Goal: Check status: Check status

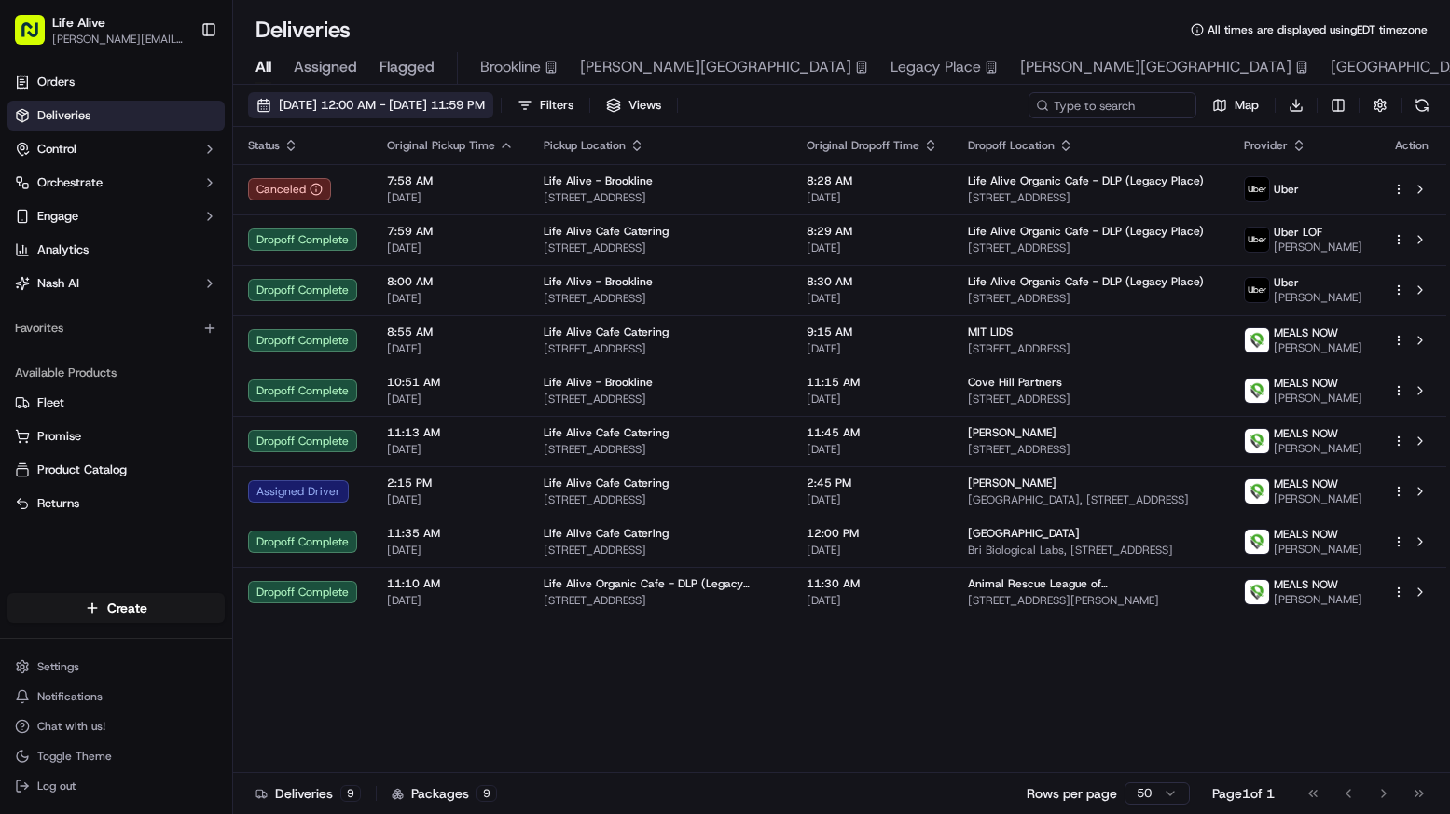
click at [485, 106] on span "[DATE] 12:00 AM - [DATE] 11:59 PM" at bounding box center [382, 105] width 206 height 17
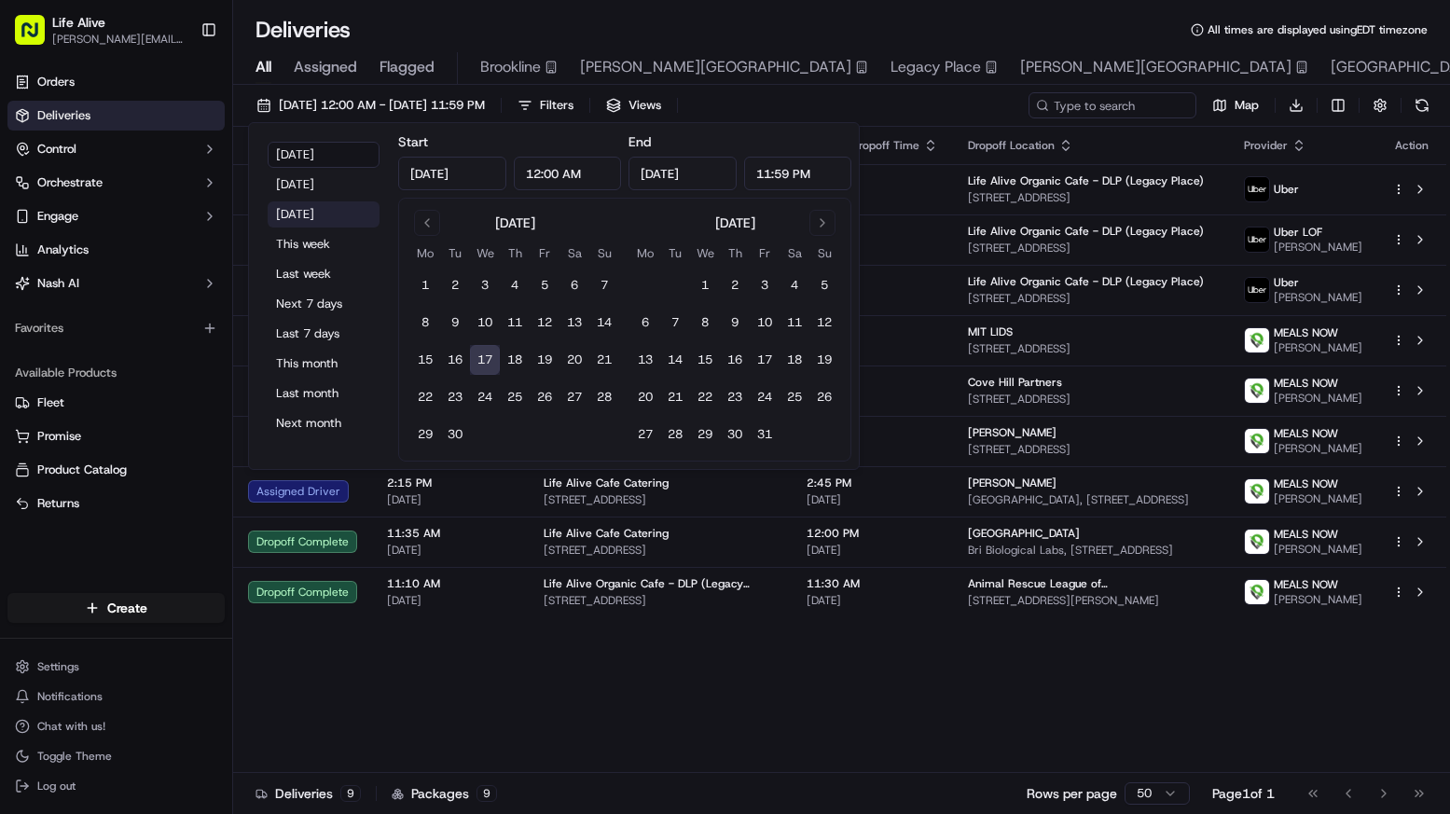
click at [339, 217] on button "[DATE]" at bounding box center [324, 214] width 112 height 26
type input "[DATE]"
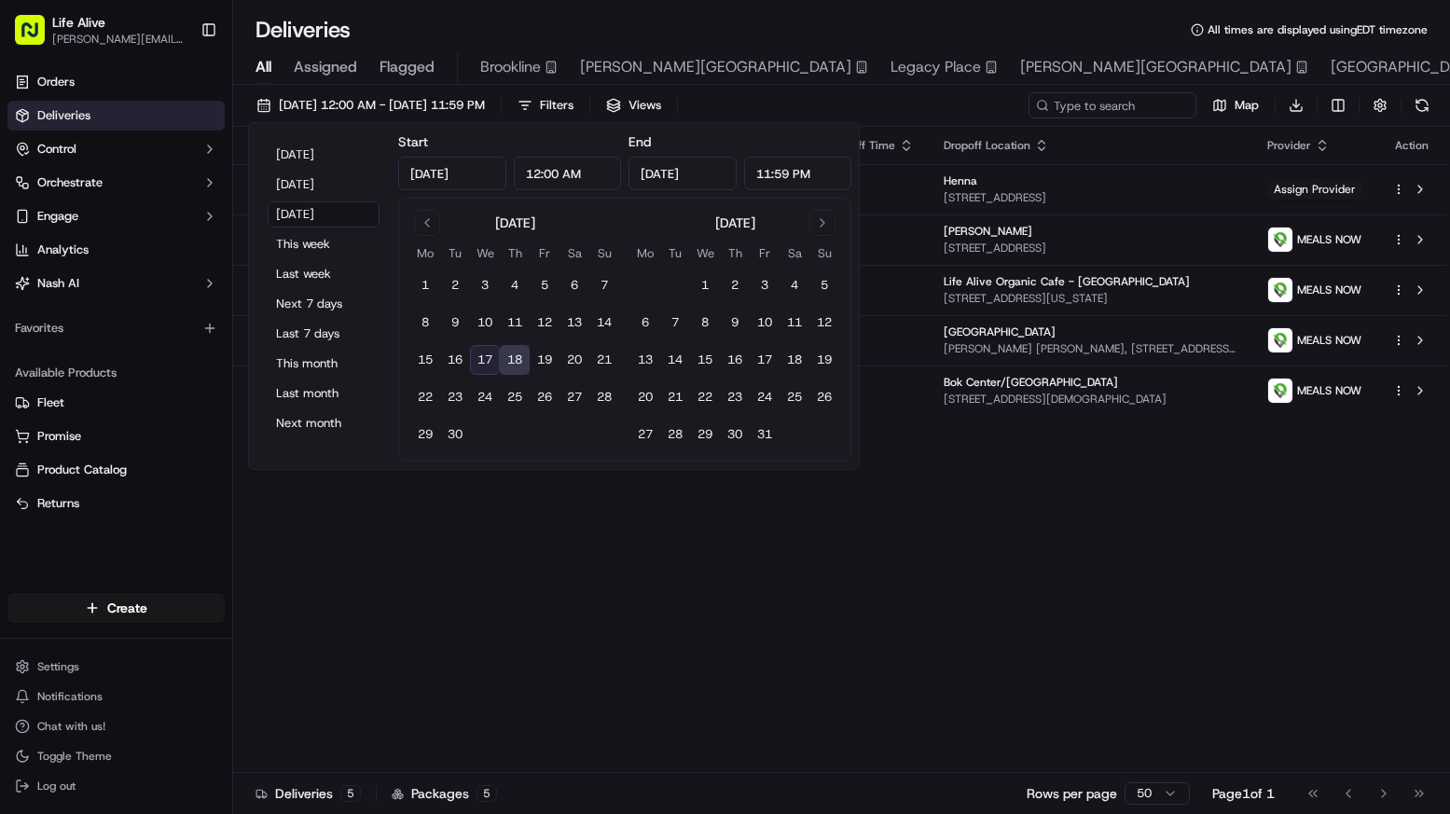
click at [515, 718] on div "Status Original Pickup Time Pickup Location Original Dropoff Time Dropoff Locat…" at bounding box center [839, 450] width 1213 height 646
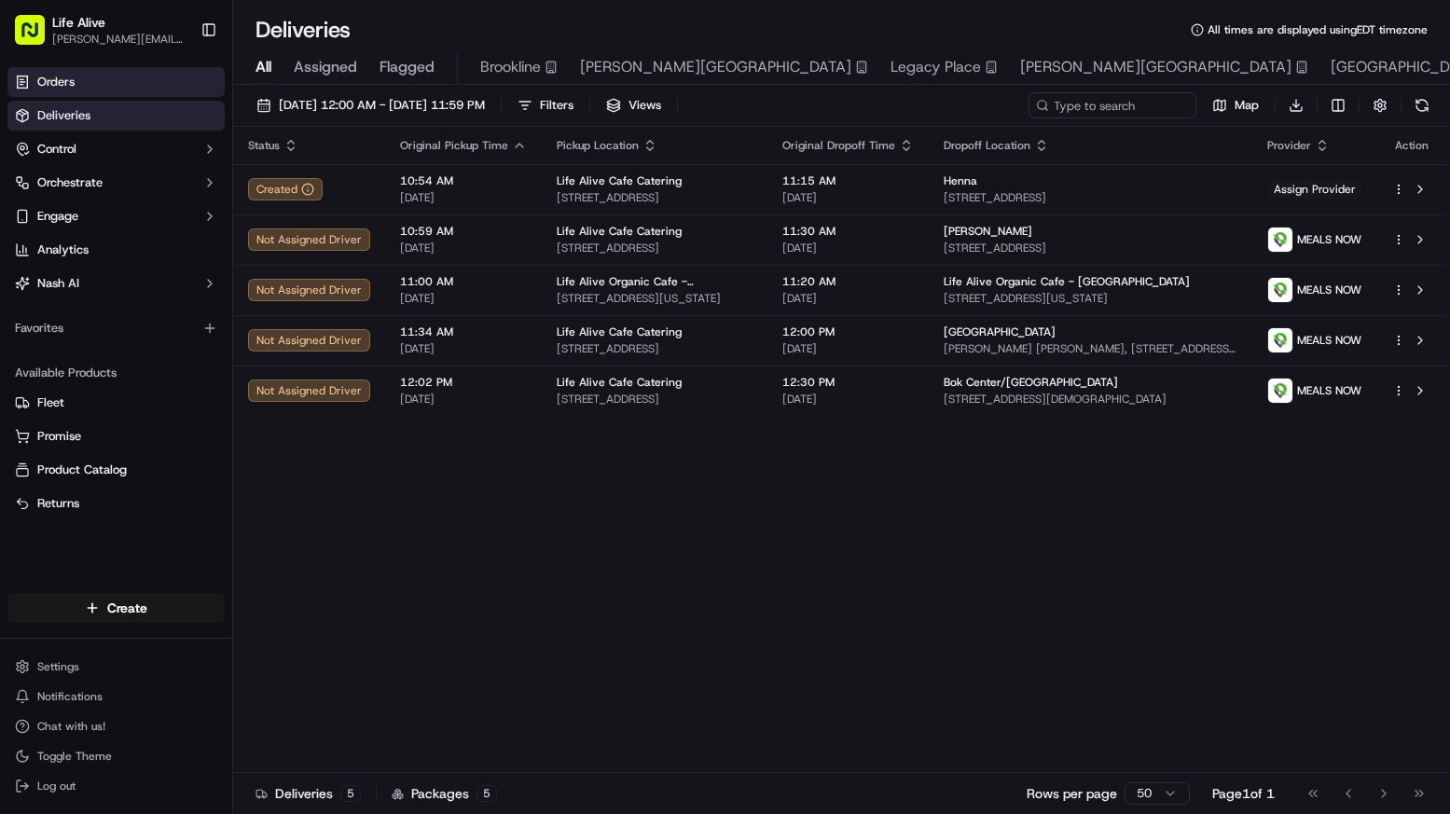
click at [162, 84] on link "Orders" at bounding box center [115, 82] width 217 height 30
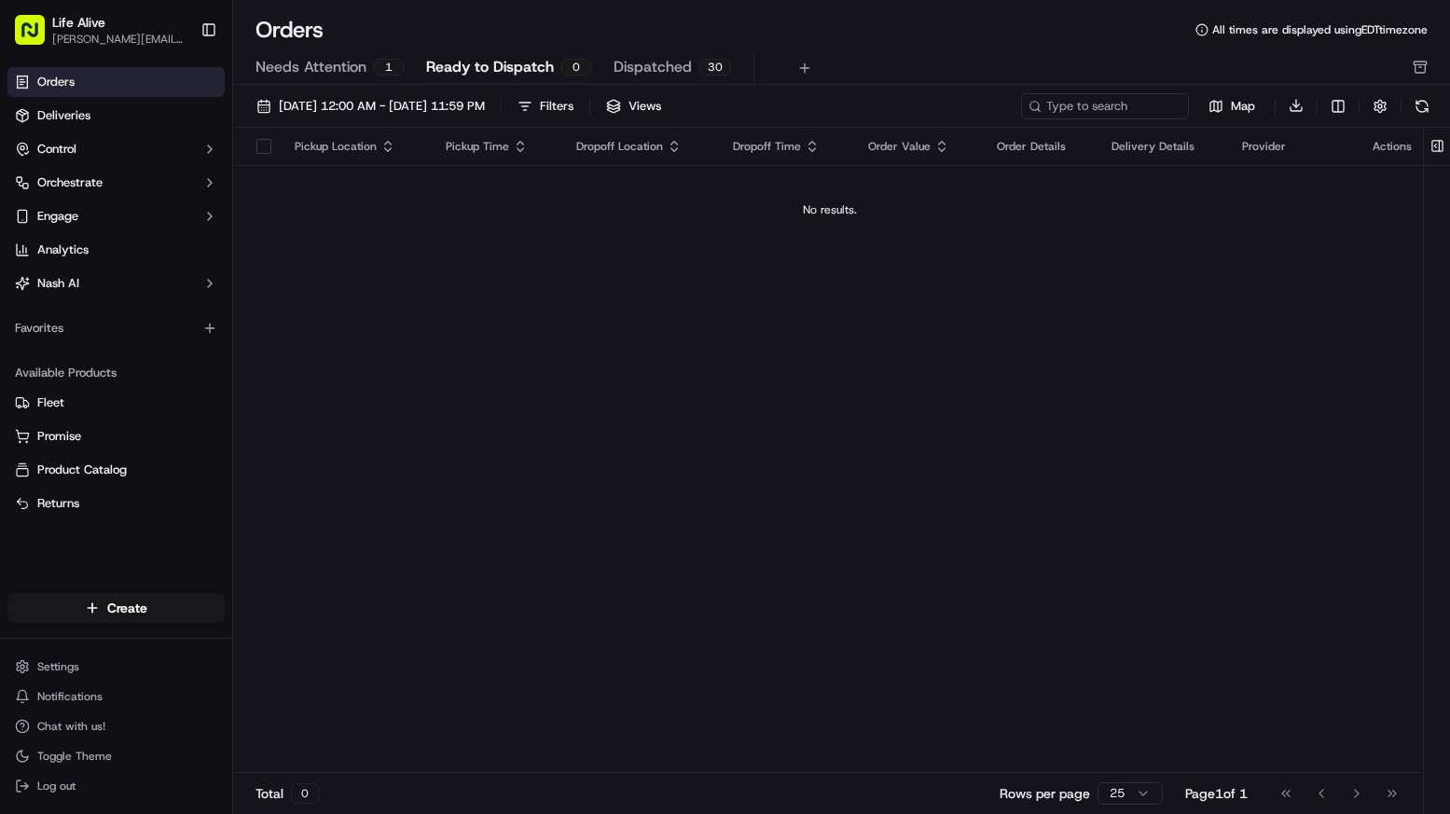
click at [468, 73] on span "Ready to Dispatch" at bounding box center [490, 67] width 128 height 22
click at [339, 104] on span "[DATE] 12:00 AM - [DATE] 11:59 PM" at bounding box center [382, 106] width 206 height 17
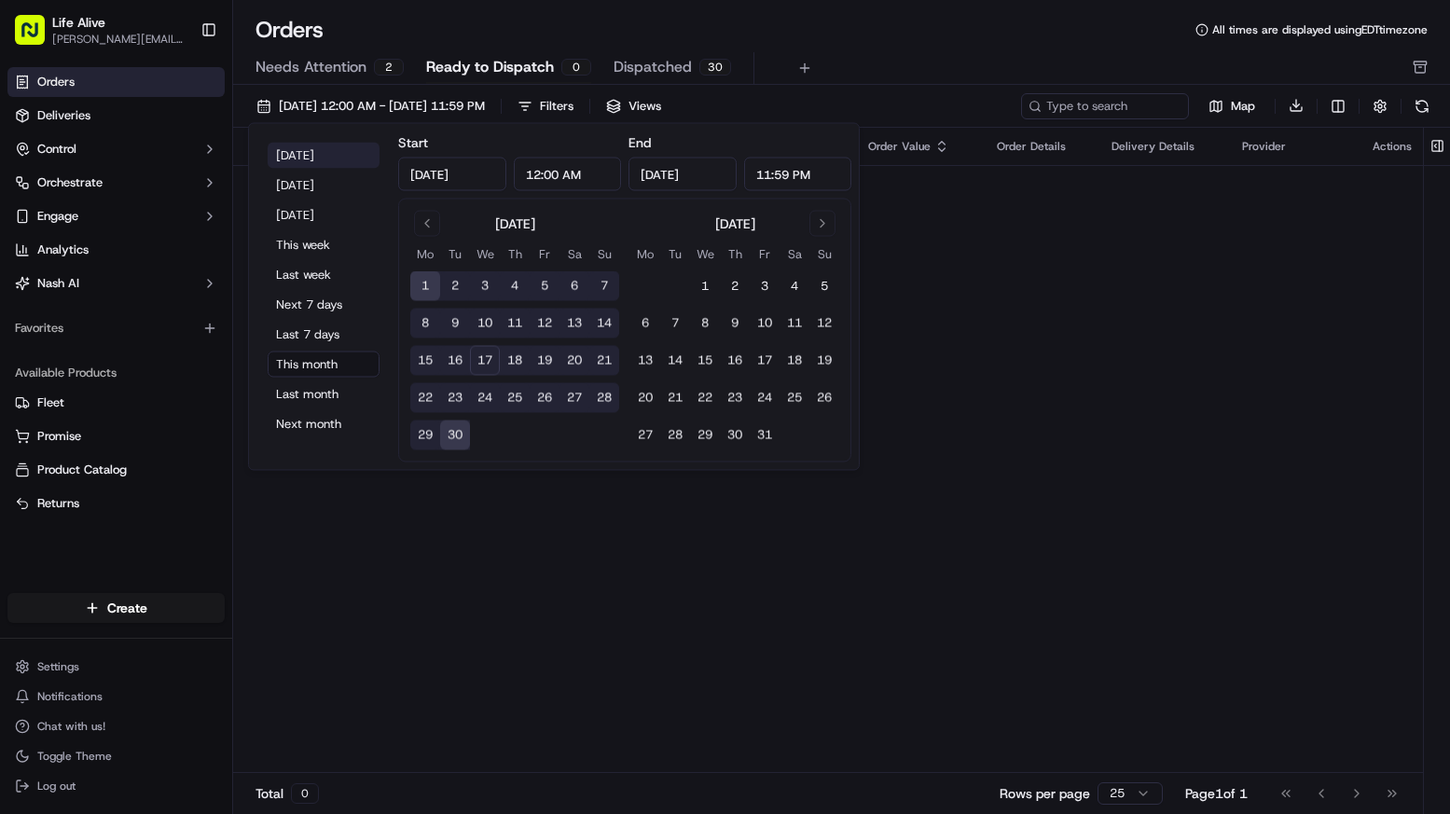
click at [313, 163] on button "[DATE]" at bounding box center [324, 156] width 112 height 26
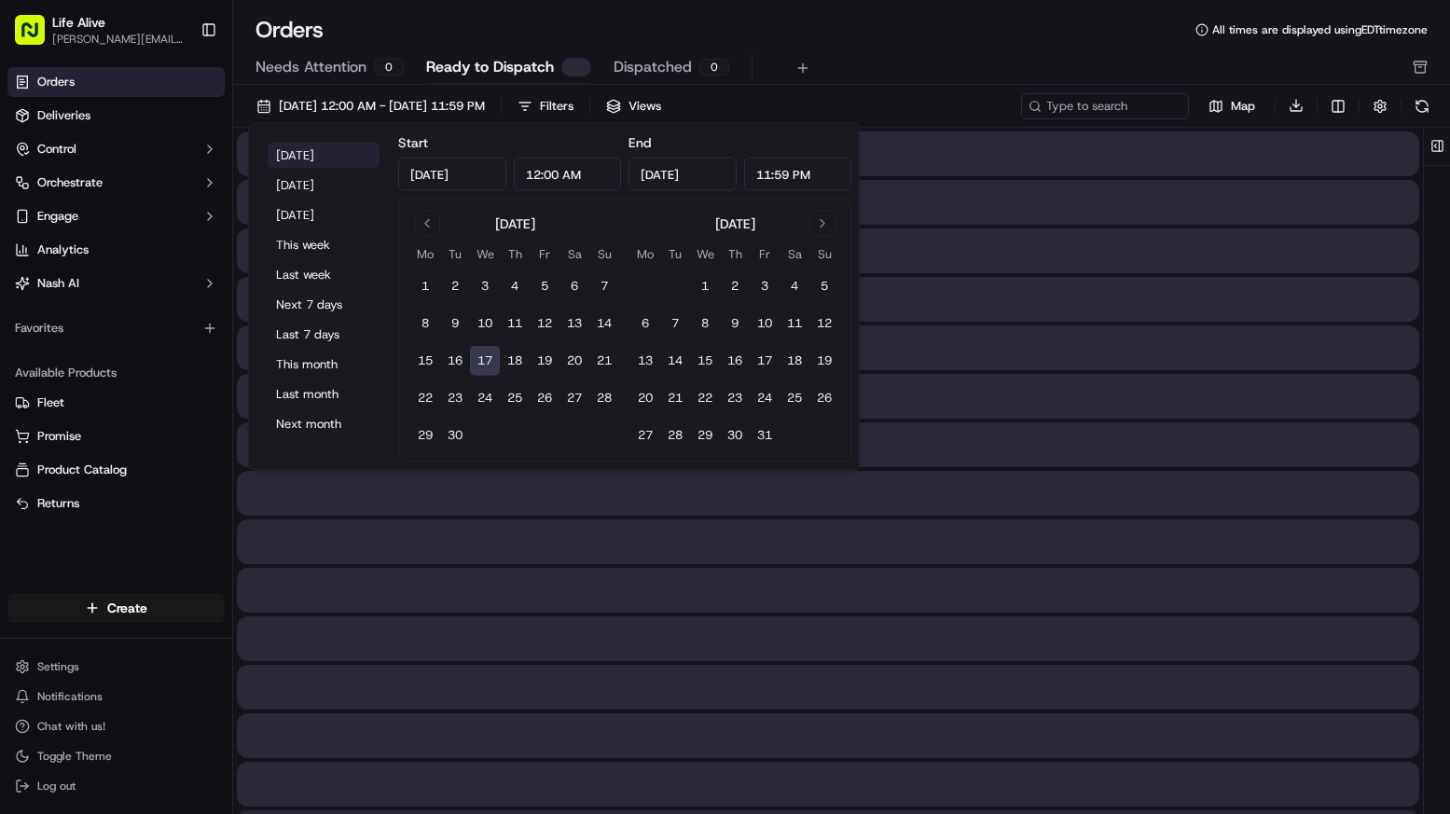
type input "[DATE]"
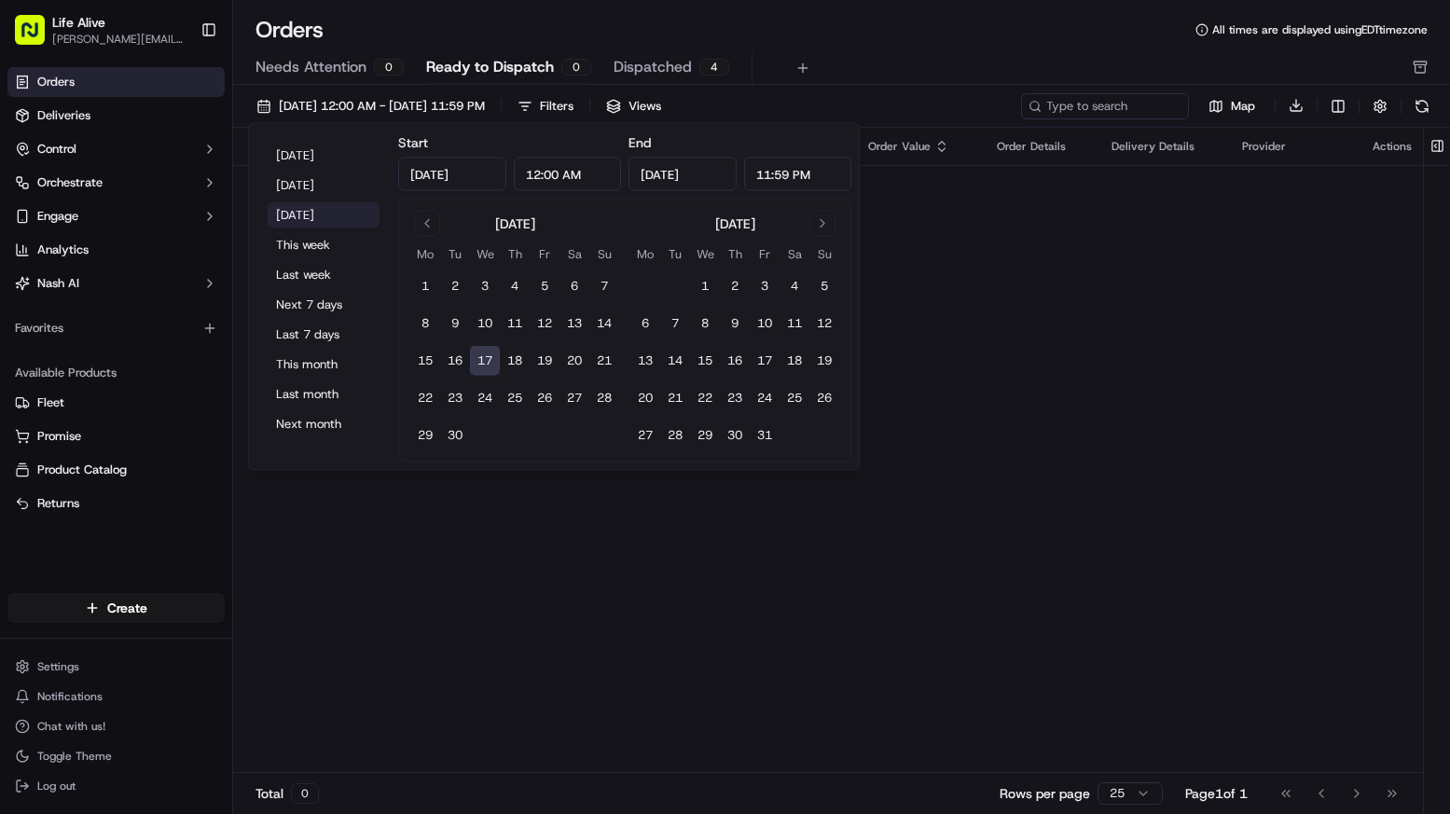
click at [334, 216] on button "[DATE]" at bounding box center [324, 215] width 112 height 26
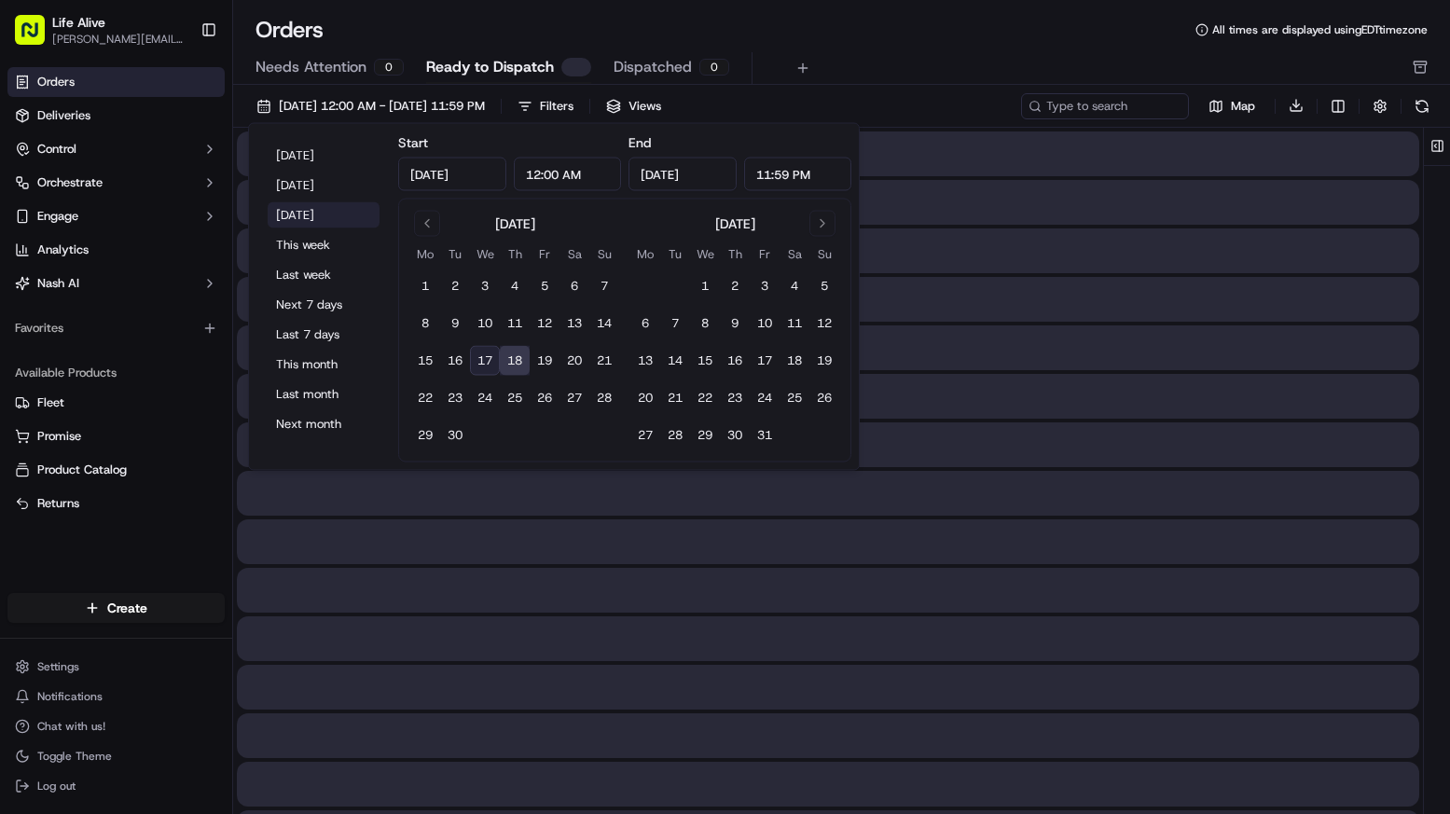
type input "[DATE]"
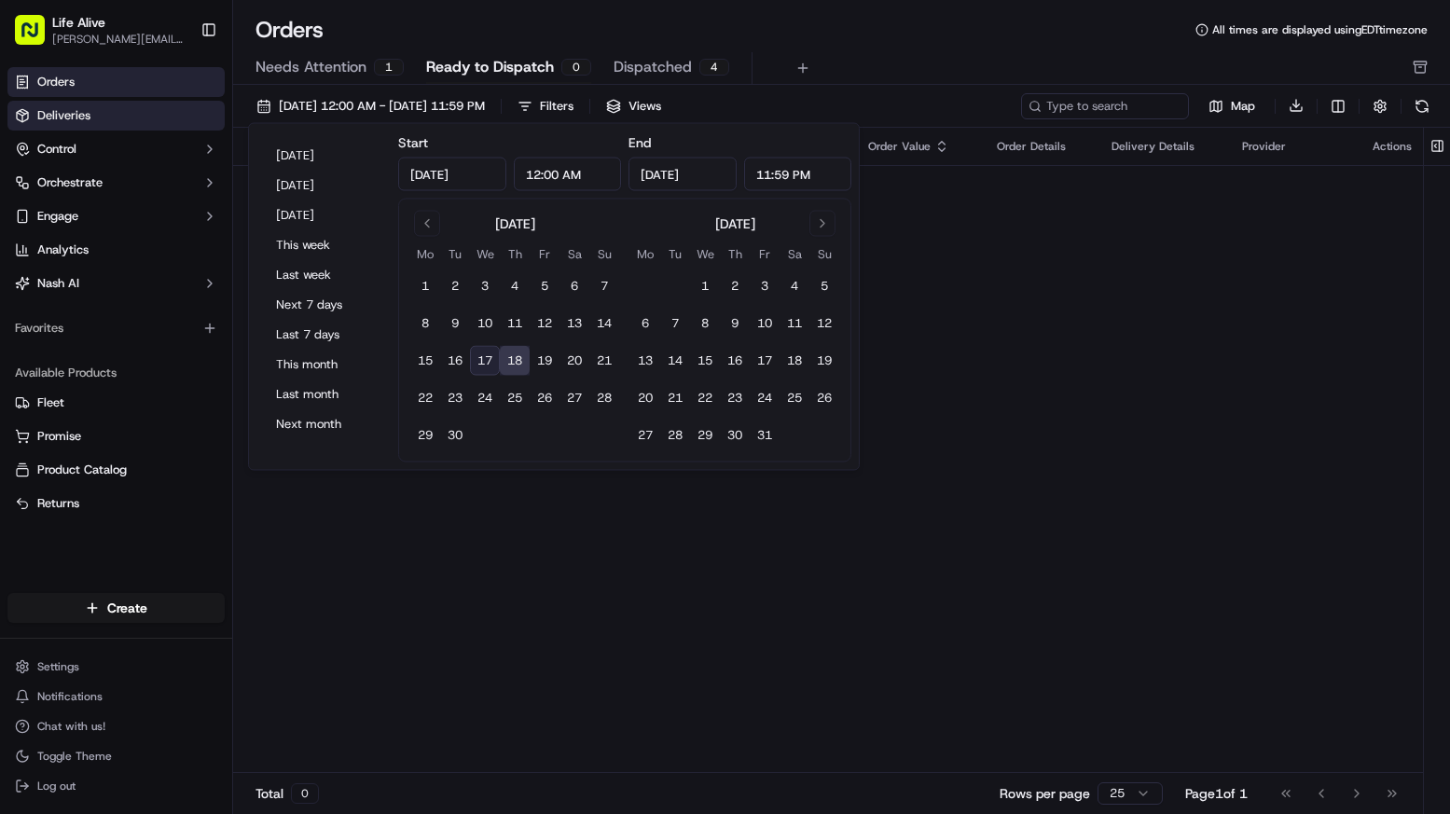
click at [127, 102] on link "Deliveries" at bounding box center [115, 116] width 217 height 30
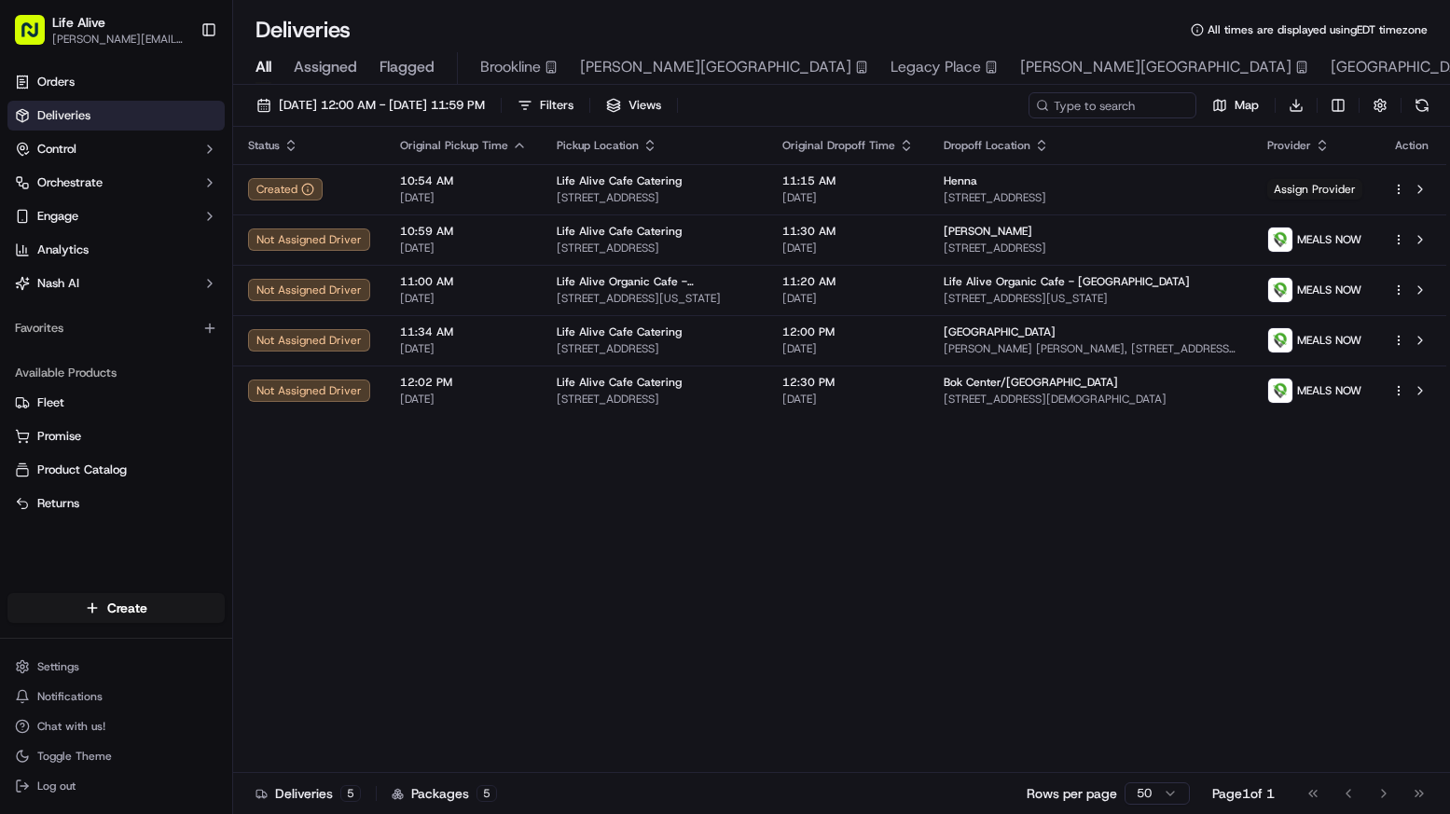
click at [478, 544] on div "Status Original Pickup Time Pickup Location Original Dropoff Time Dropoff Locat…" at bounding box center [839, 450] width 1213 height 646
click at [485, 112] on span "[DATE] 12:00 AM - [DATE] 11:59 PM" at bounding box center [382, 105] width 206 height 17
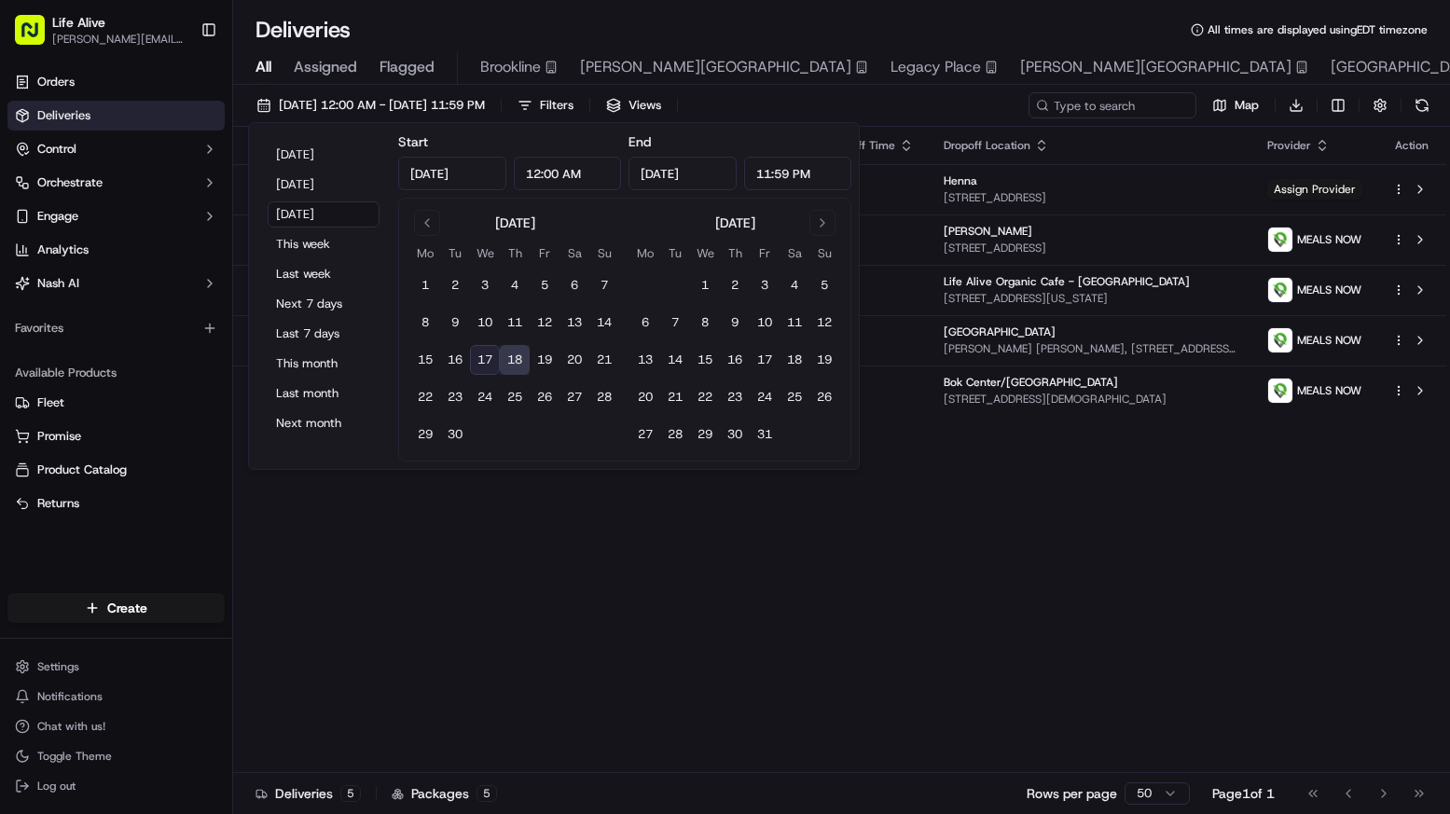
click at [993, 598] on div "Status Original Pickup Time Pickup Location Original Dropoff Time Dropoff Locat…" at bounding box center [839, 450] width 1213 height 646
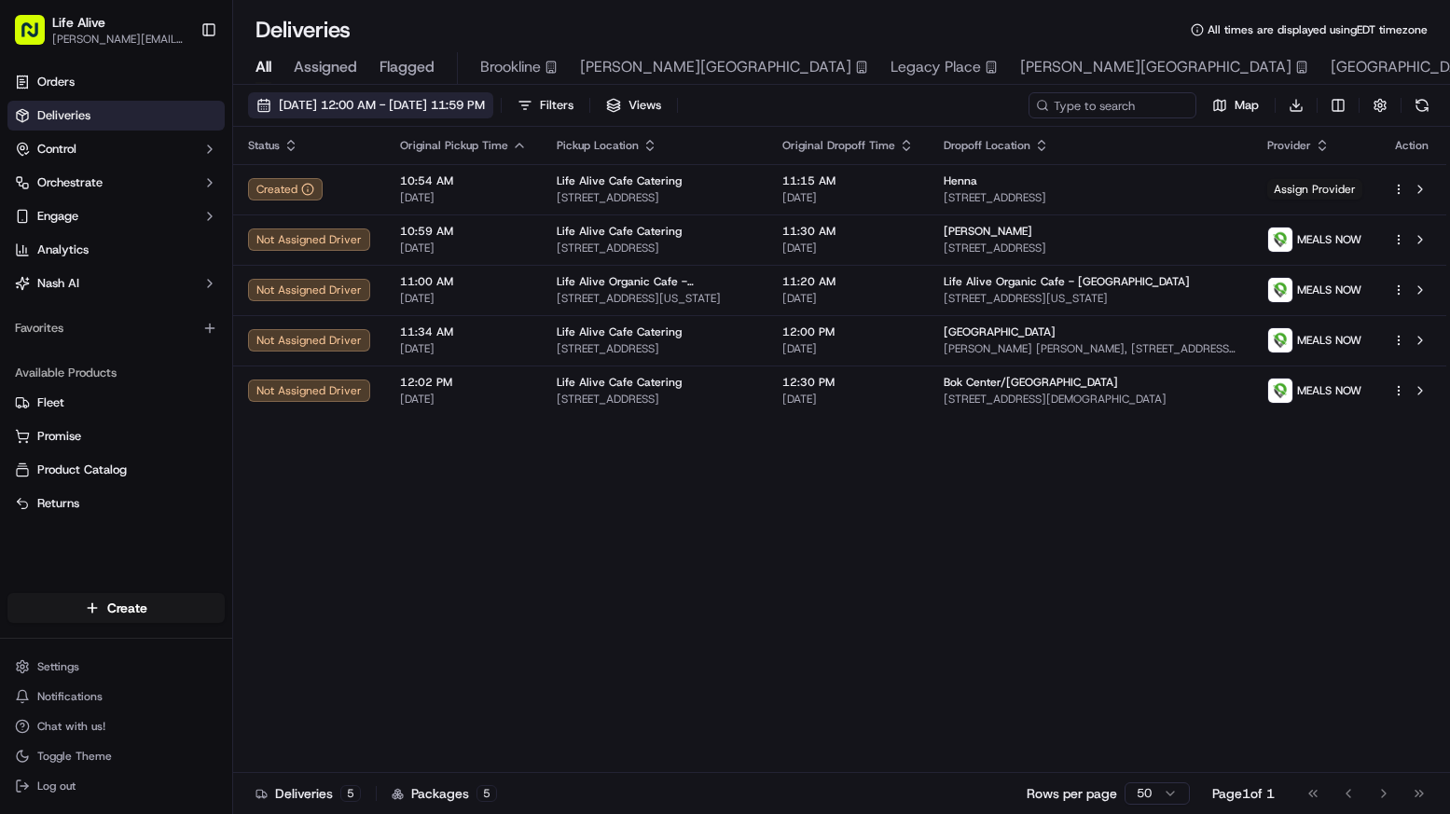
click at [484, 104] on span "[DATE] 12:00 AM - [DATE] 11:59 PM" at bounding box center [382, 105] width 206 height 17
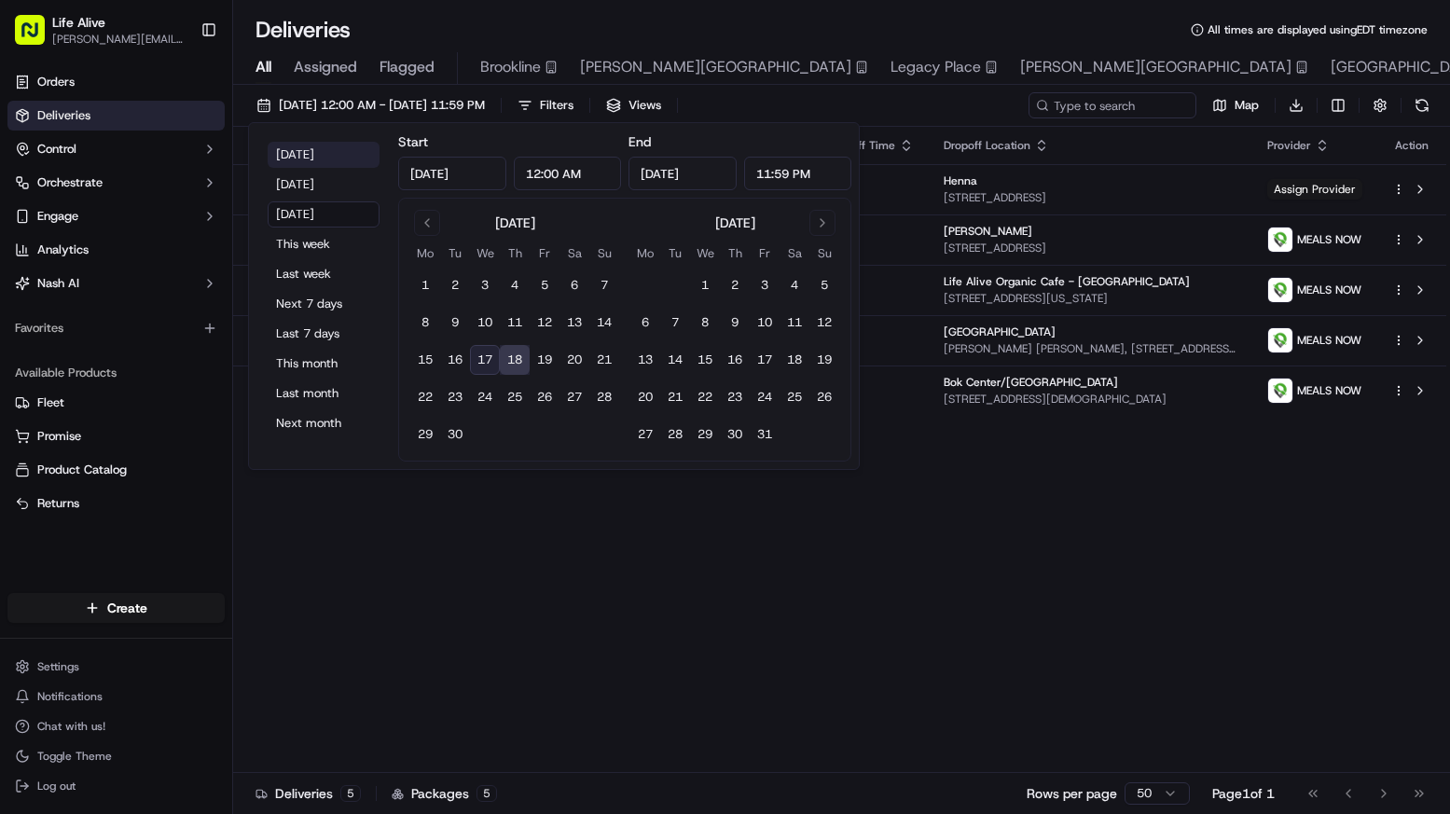
click at [334, 160] on button "[DATE]" at bounding box center [324, 155] width 112 height 26
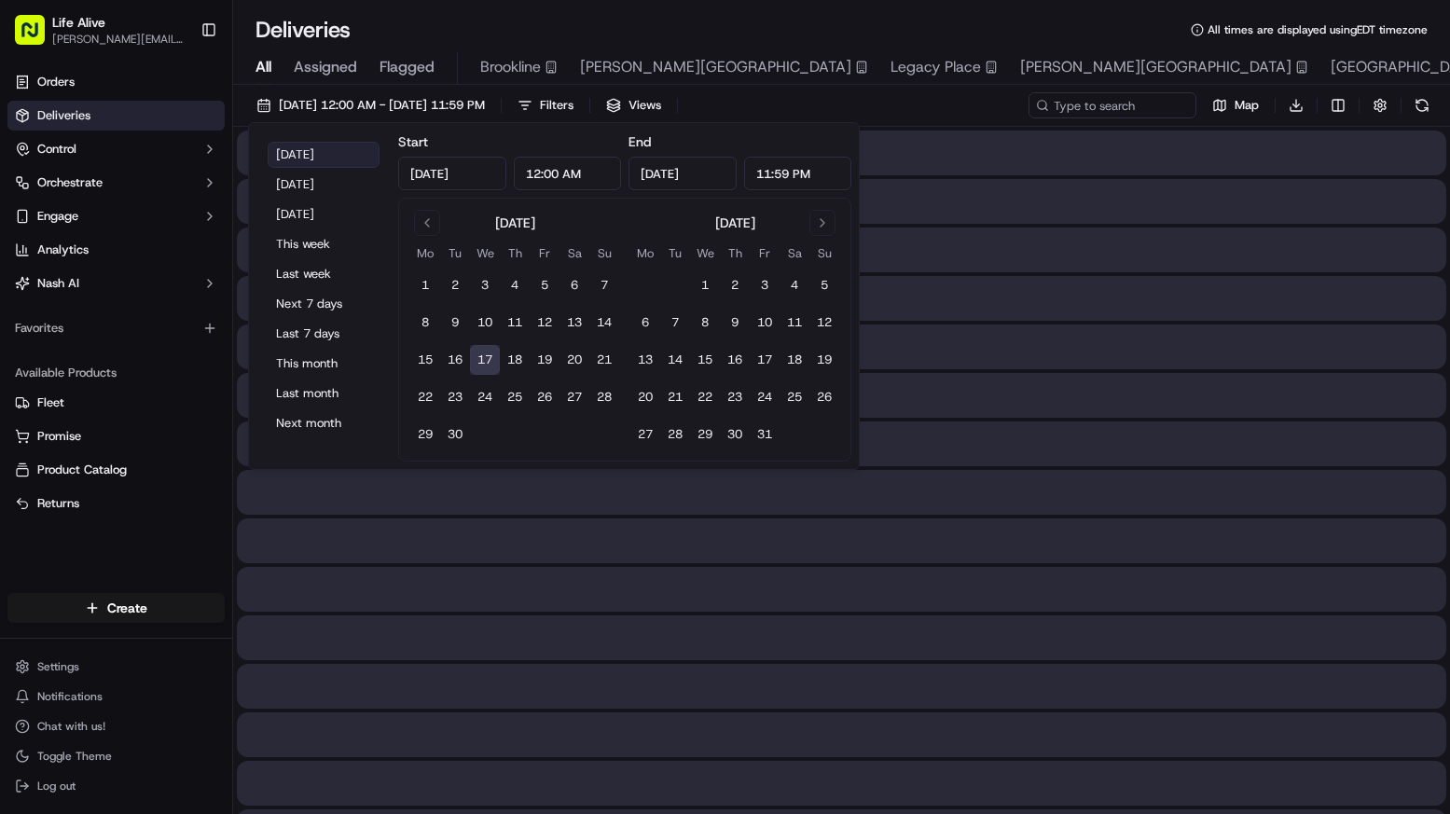
type input "[DATE]"
click at [506, 610] on div at bounding box center [842, 589] width 1210 height 45
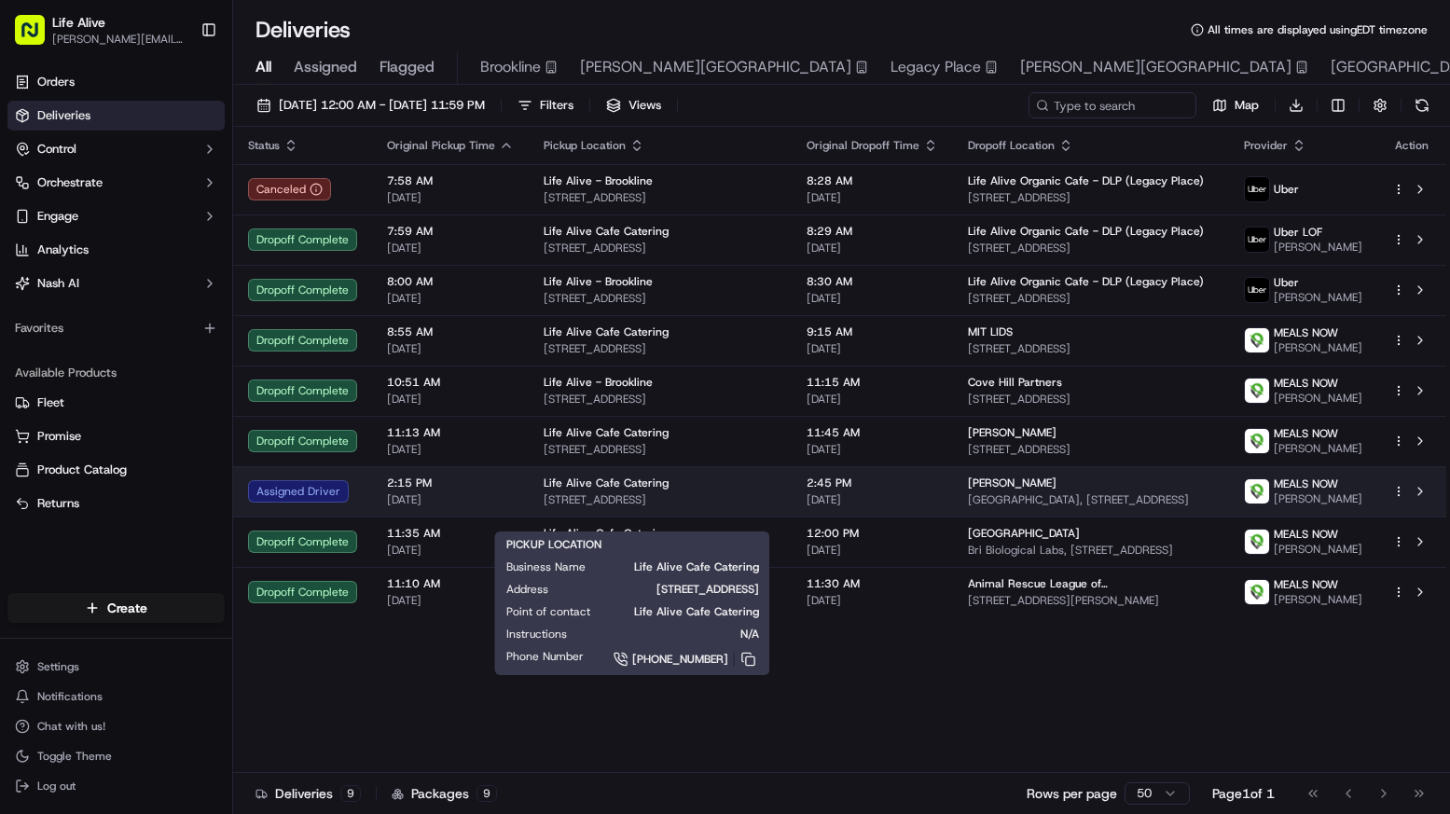
click at [736, 491] on div "Life Alive Cafe Catering" at bounding box center [660, 483] width 233 height 15
